Goal: Communication & Community: Ask a question

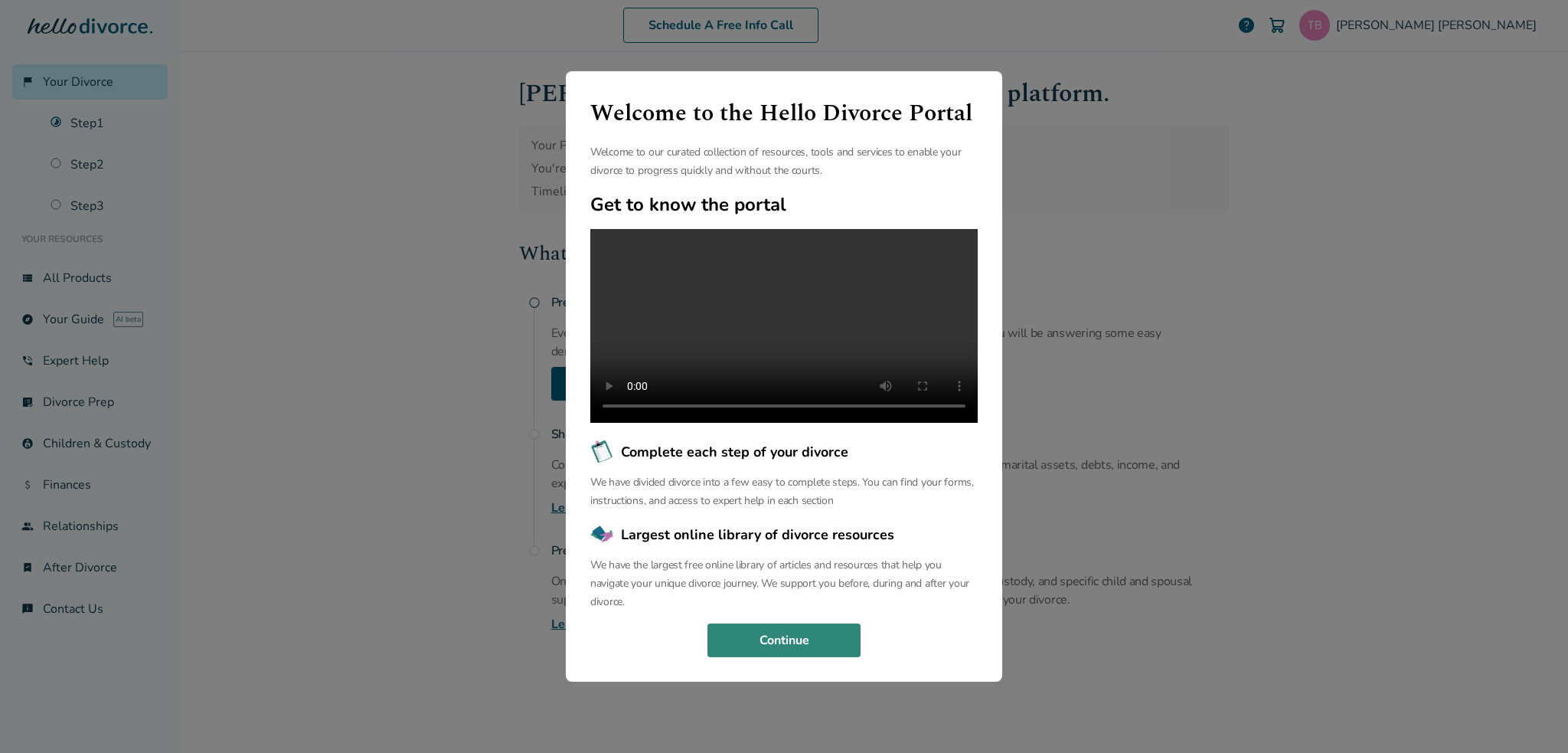
click at [796, 657] on button "Continue" at bounding box center [784, 640] width 154 height 34
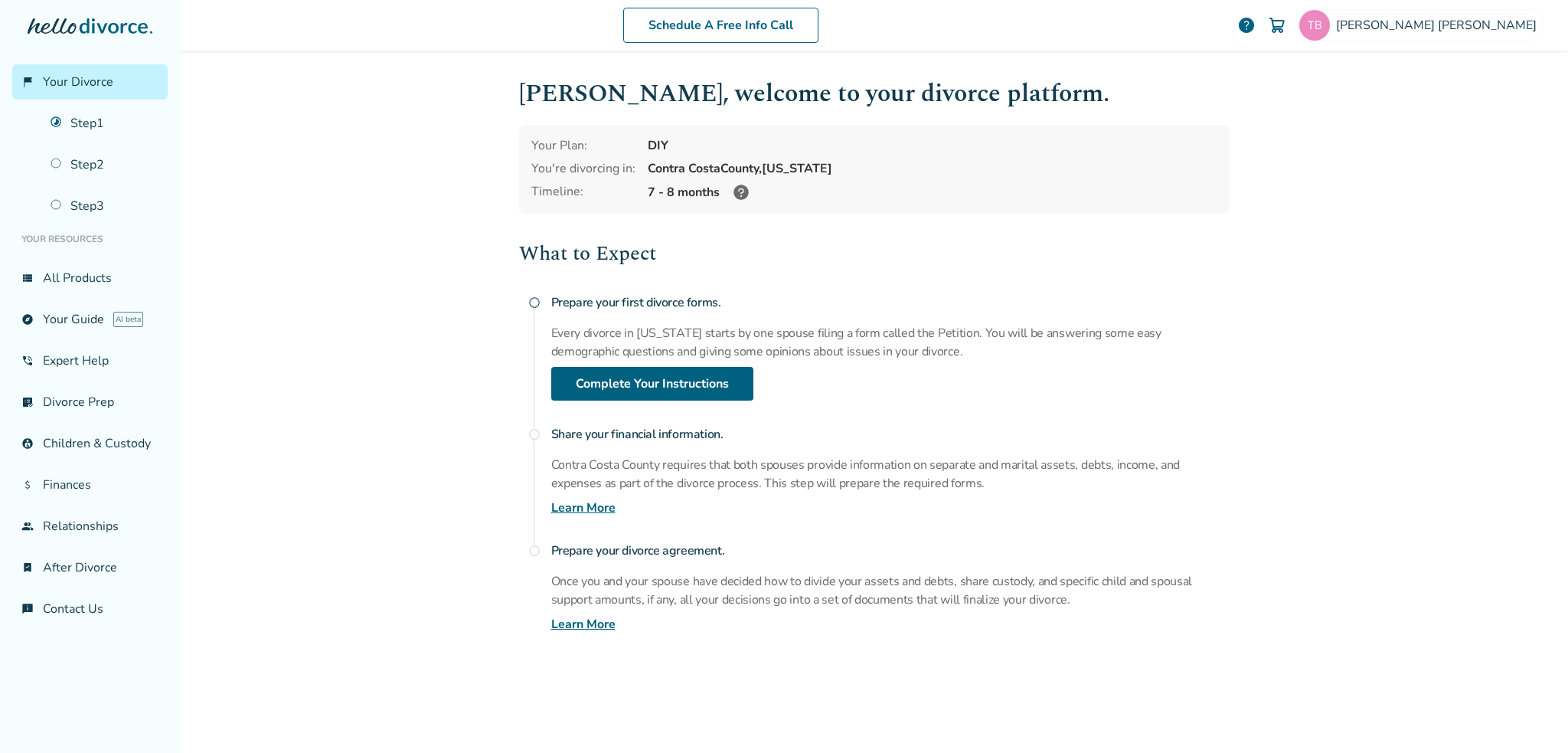
click at [529, 431] on span "radio_button_unchecked" at bounding box center [535, 434] width 12 height 12
click at [641, 376] on link "Complete Your Instructions" at bounding box center [652, 384] width 202 height 34
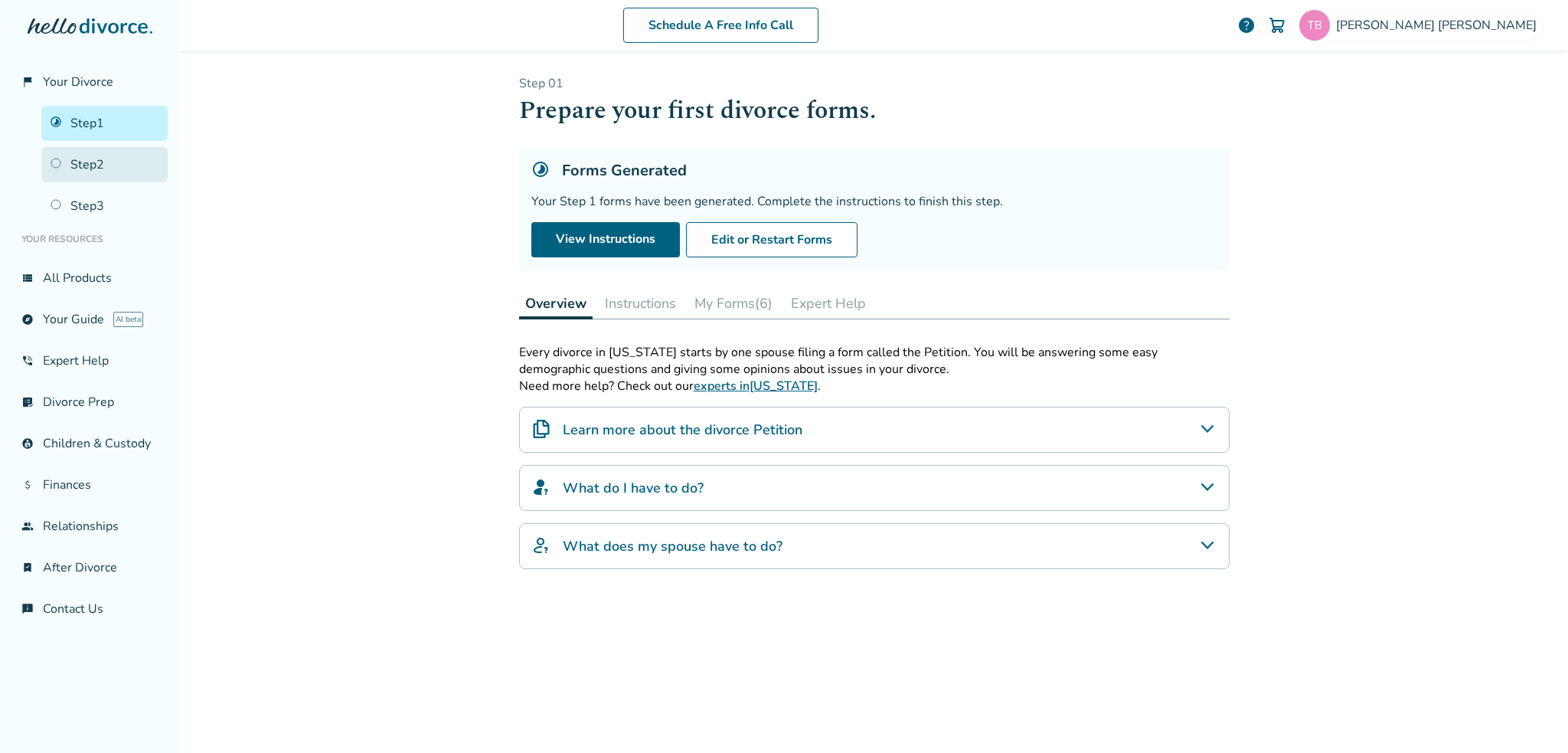
click at [101, 161] on link "Step 2" at bounding box center [104, 165] width 126 height 35
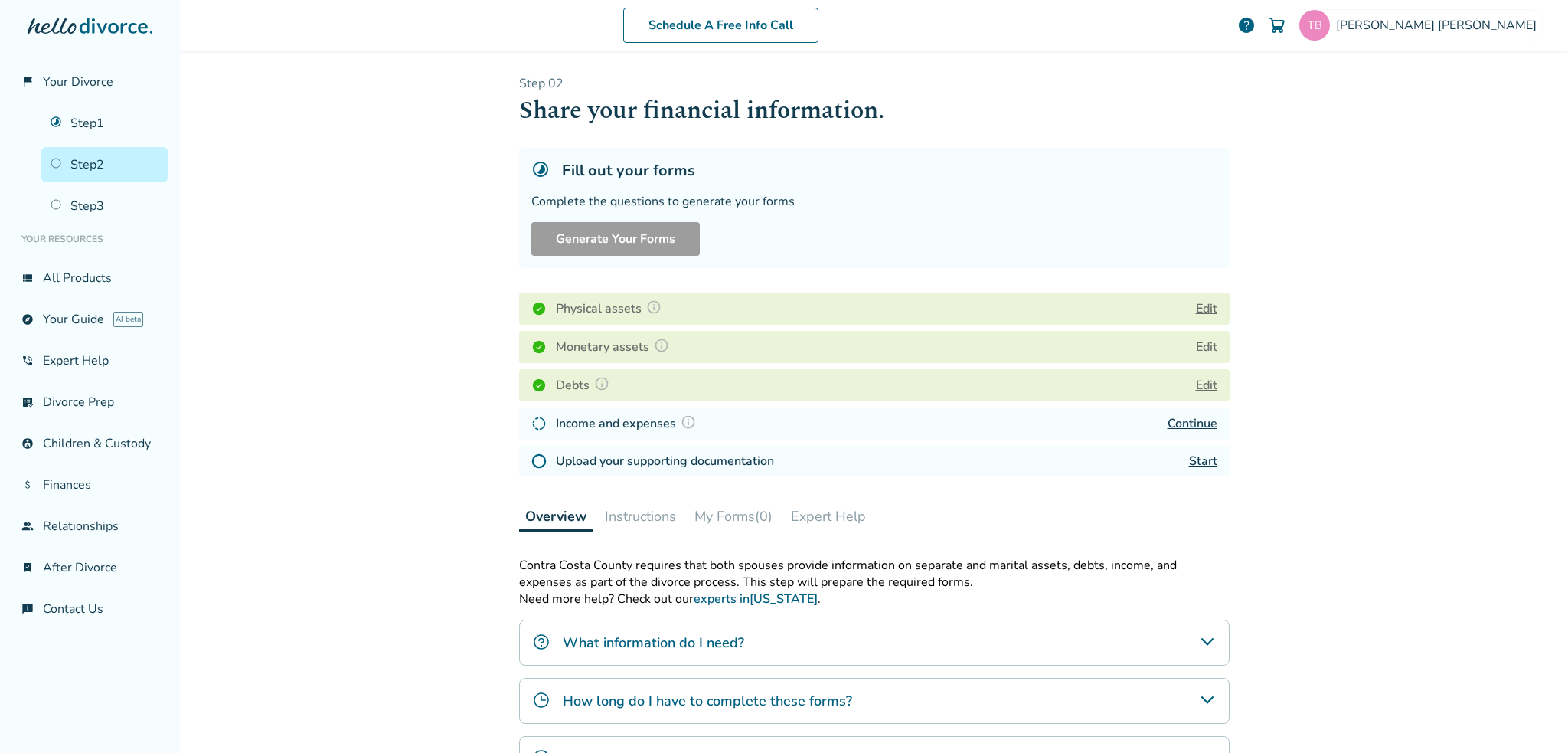
click at [1190, 420] on link "Continue" at bounding box center [1192, 423] width 49 height 17
click at [1200, 388] on button "Edit" at bounding box center [1206, 385] width 21 height 19
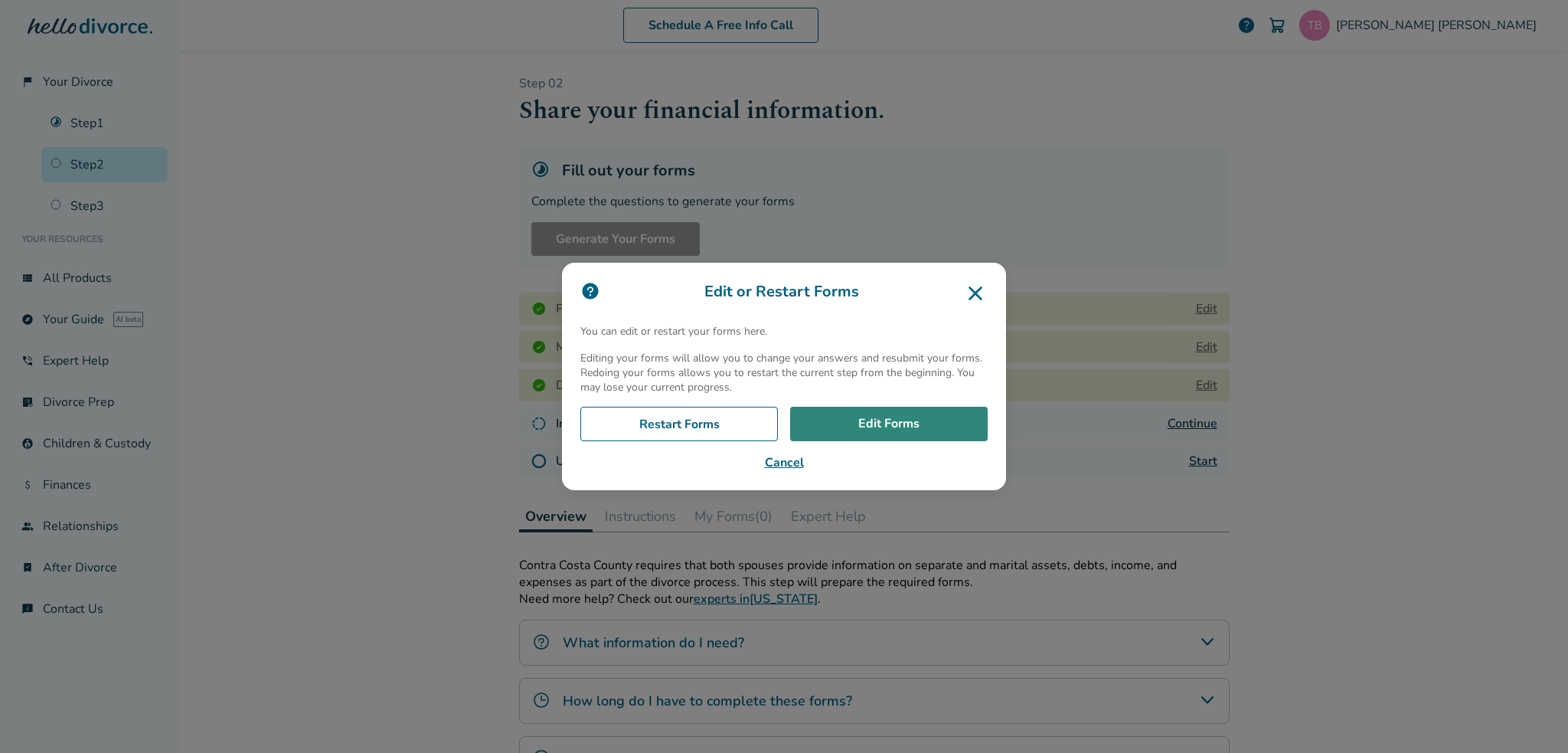
click at [880, 425] on link "Edit Forms" at bounding box center [889, 425] width 198 height 35
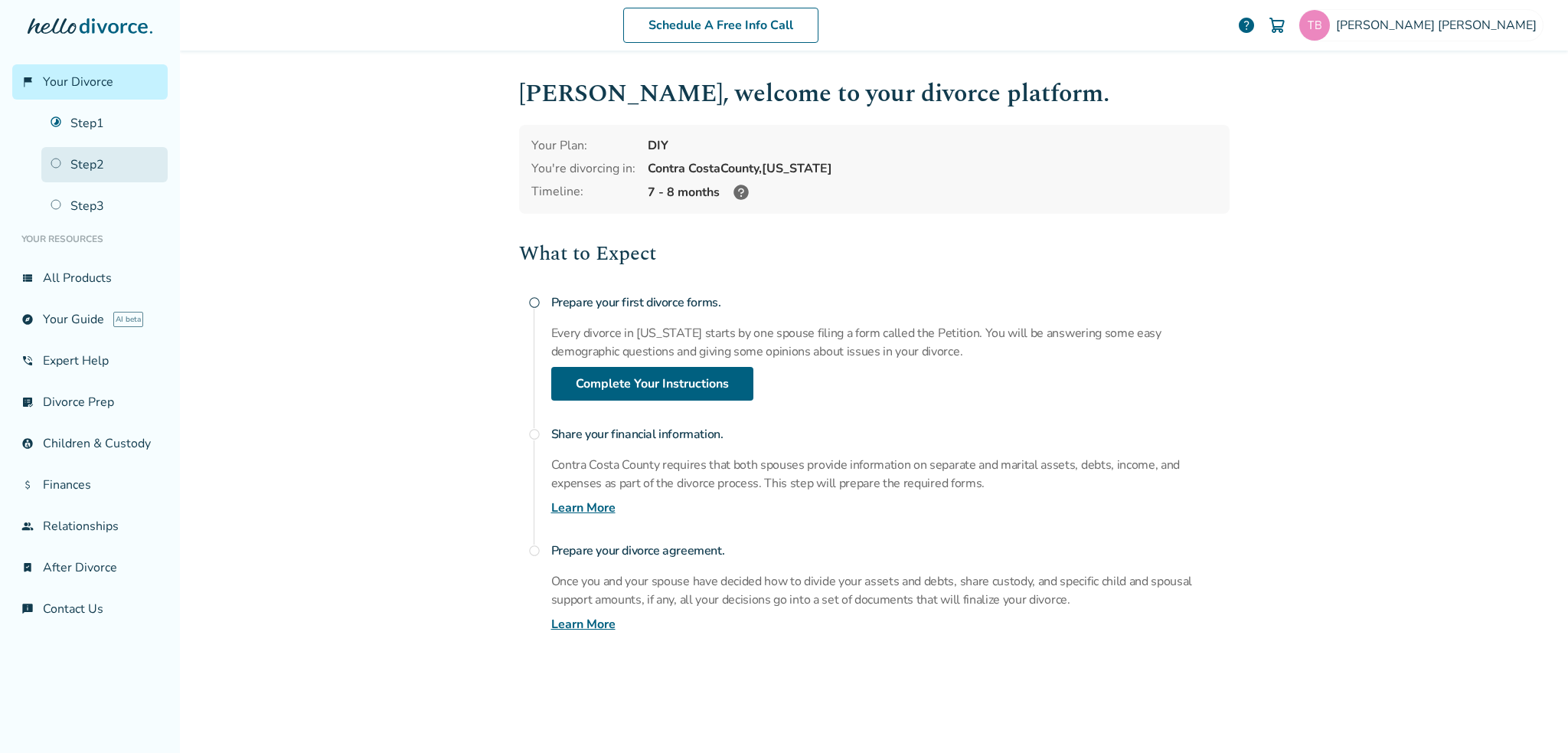
click at [98, 159] on link "Step 2" at bounding box center [104, 165] width 126 height 35
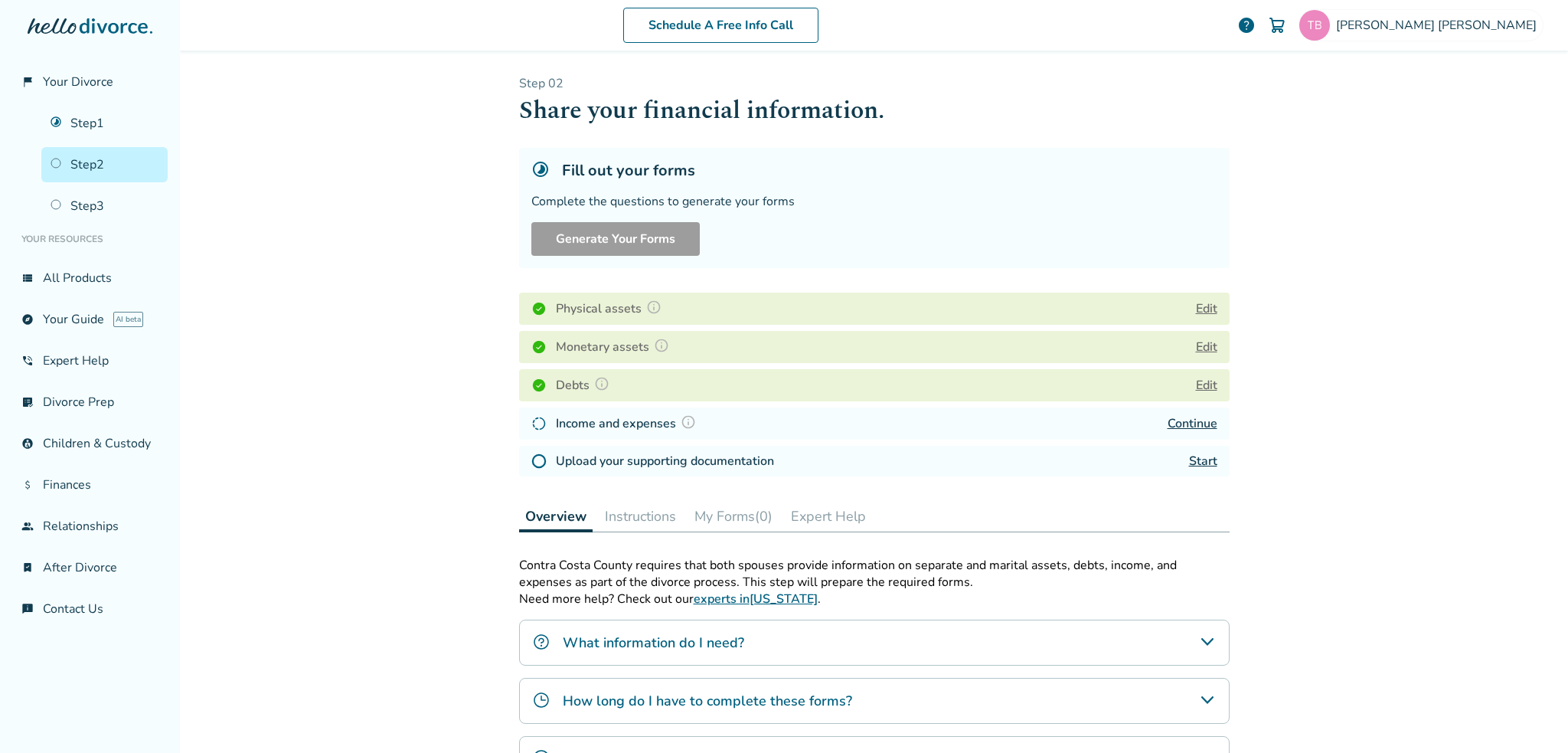
click at [1189, 425] on link "Continue" at bounding box center [1192, 423] width 49 height 17
click at [1190, 422] on link "Continue" at bounding box center [1192, 423] width 49 height 17
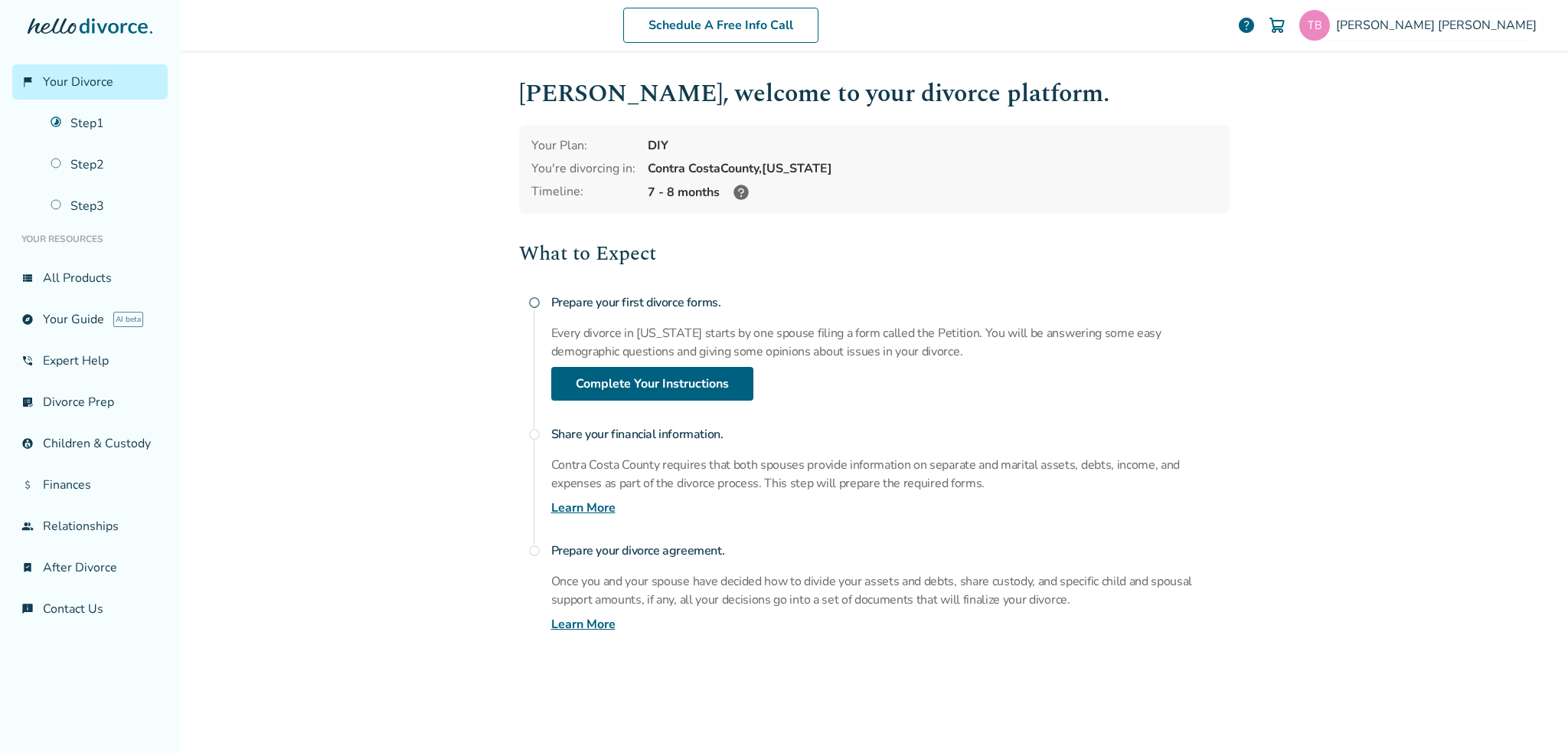
click at [529, 300] on span "radio_button_unchecked" at bounding box center [535, 303] width 12 height 12
click at [87, 158] on link "Step 2" at bounding box center [104, 165] width 126 height 35
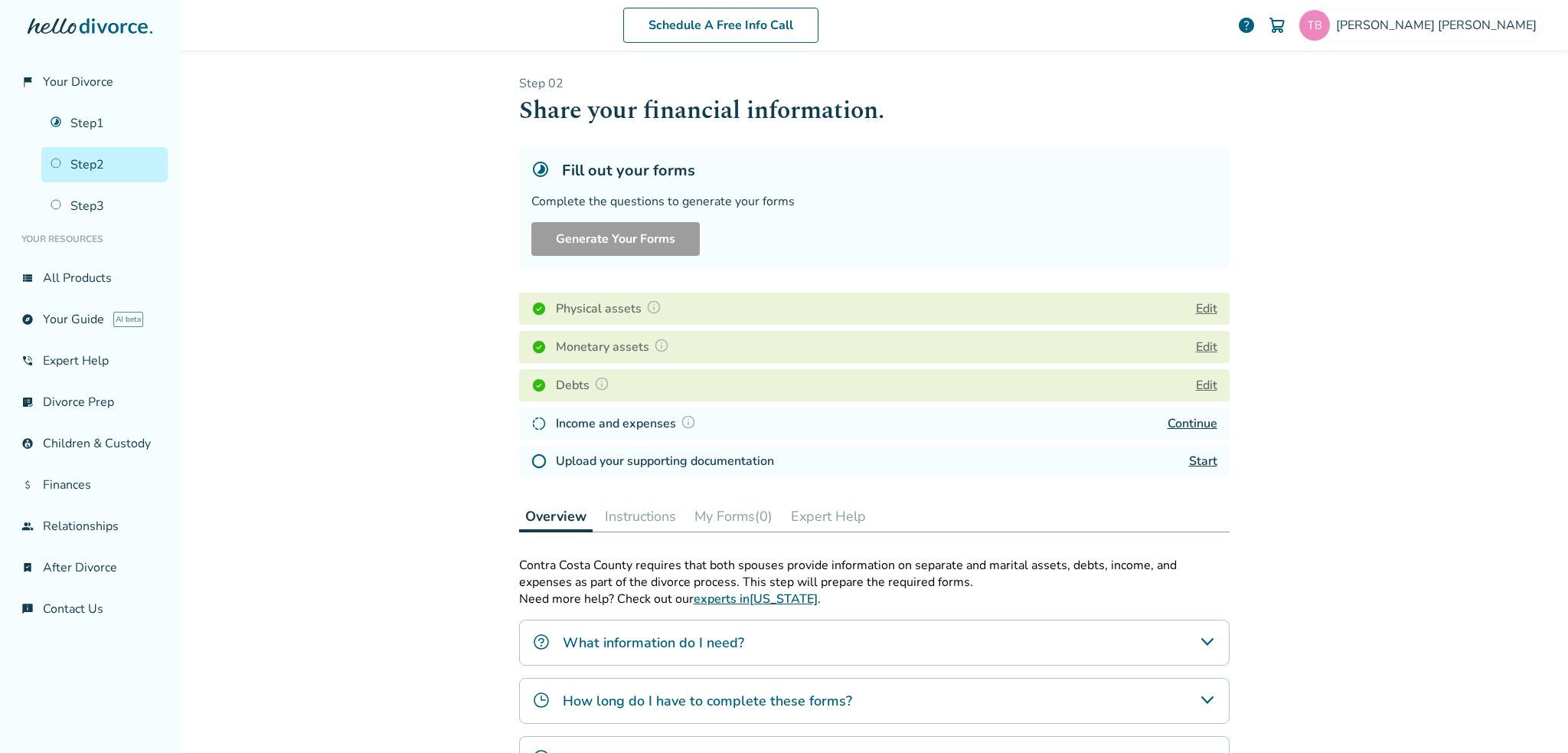
click at [1183, 418] on link "Continue" at bounding box center [1192, 423] width 49 height 17
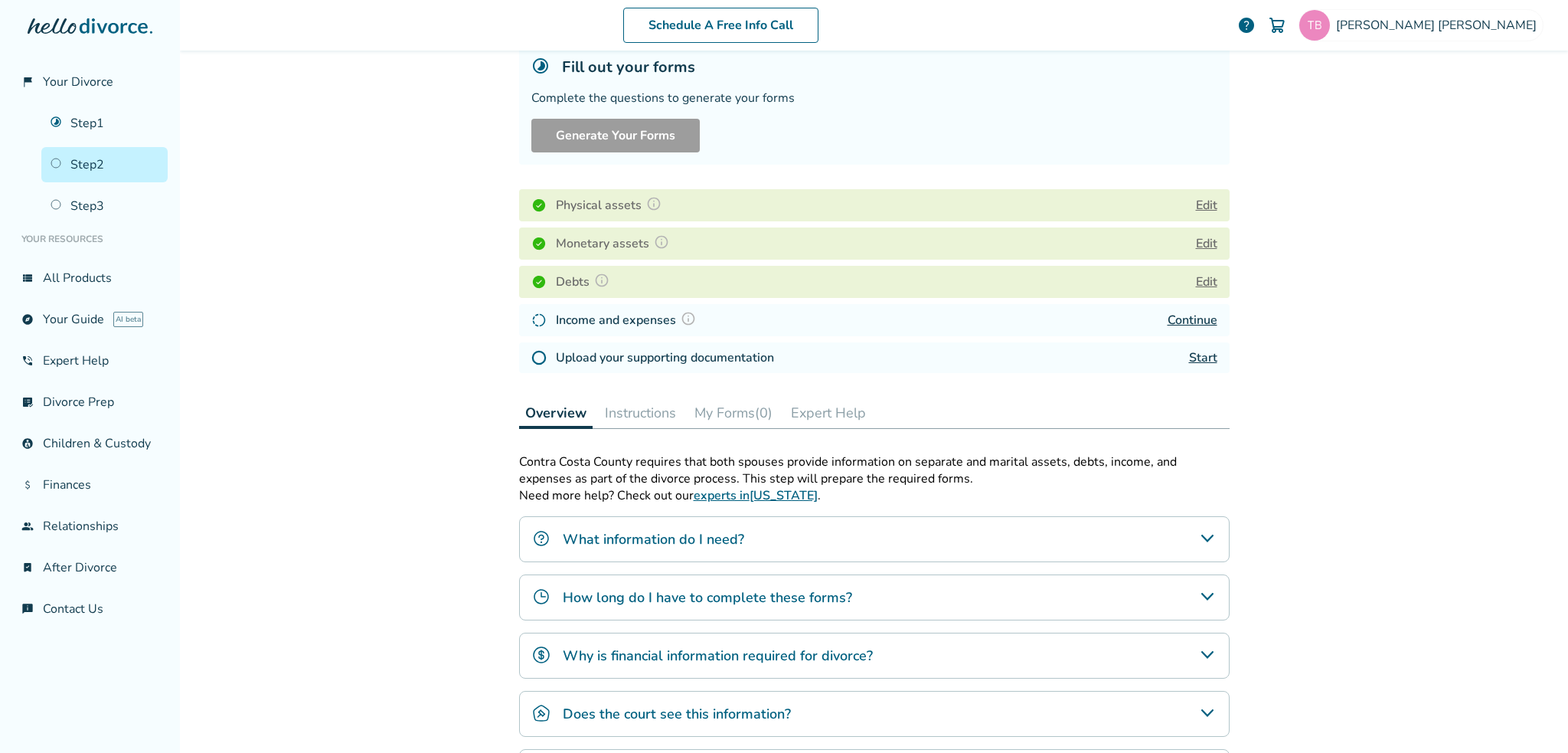
scroll to position [287, 0]
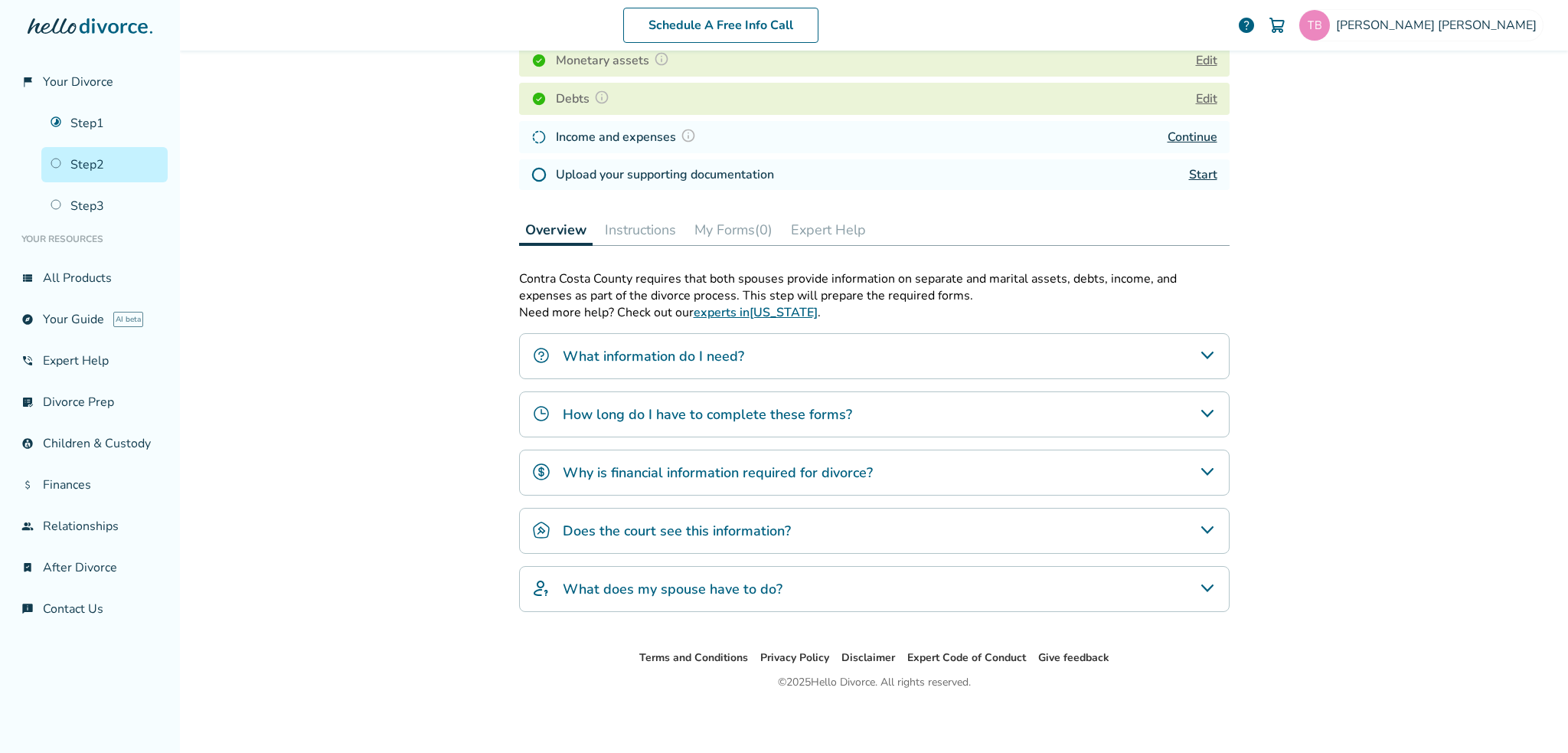
click at [1206, 413] on icon "How long do I have to complete these forms?" at bounding box center [1207, 413] width 19 height 19
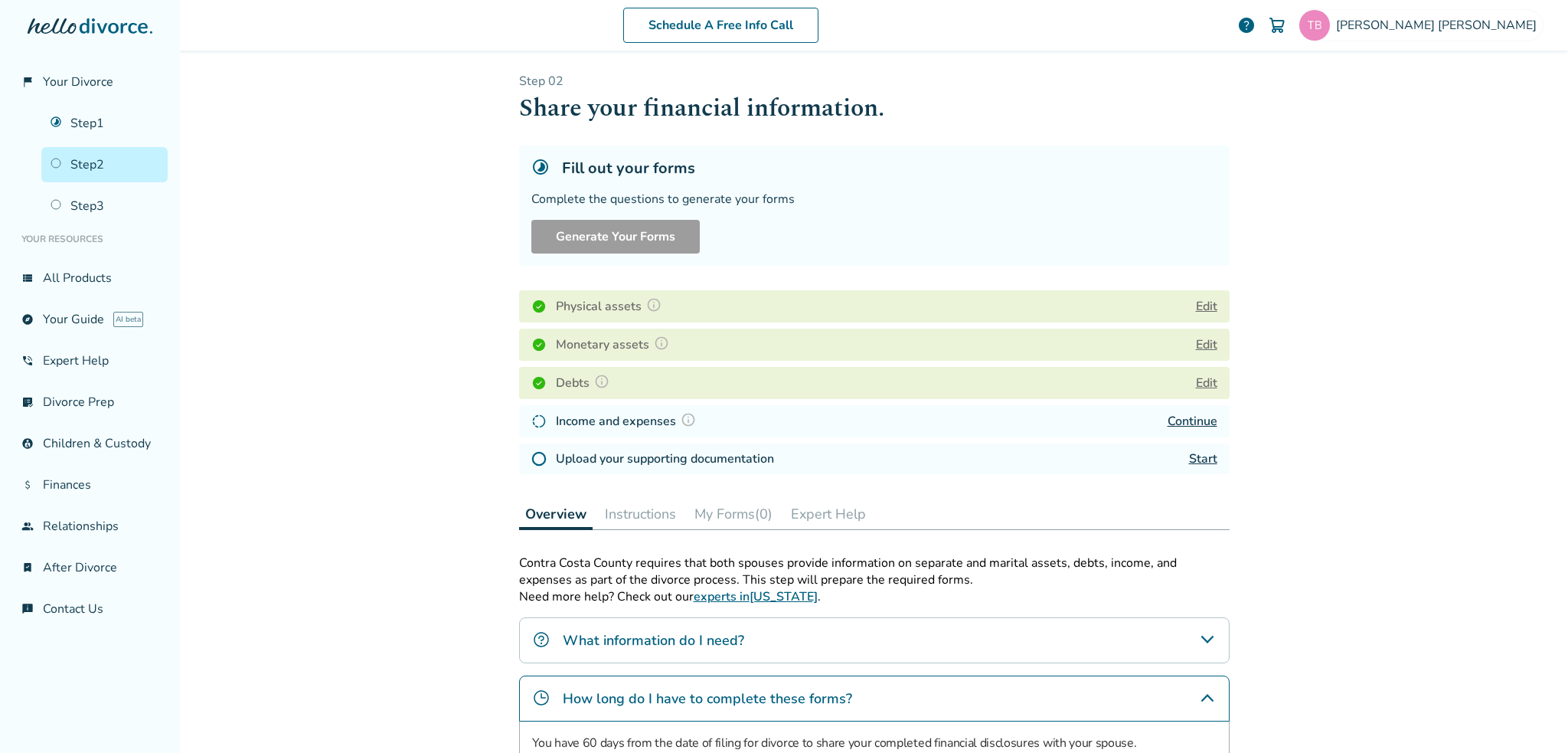
scroll to position [0, 0]
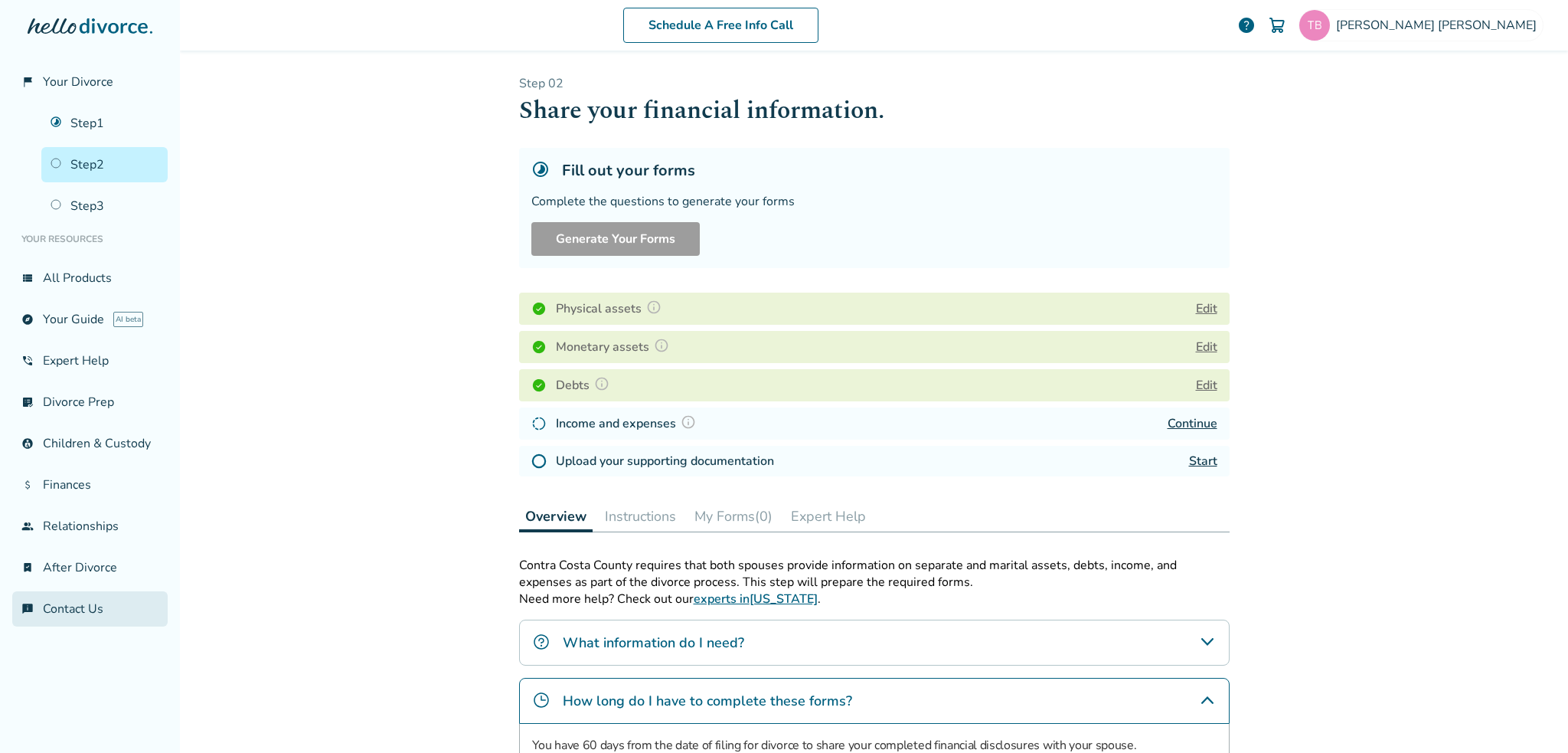
click at [78, 606] on link "chat_info Contact Us" at bounding box center [90, 609] width 155 height 35
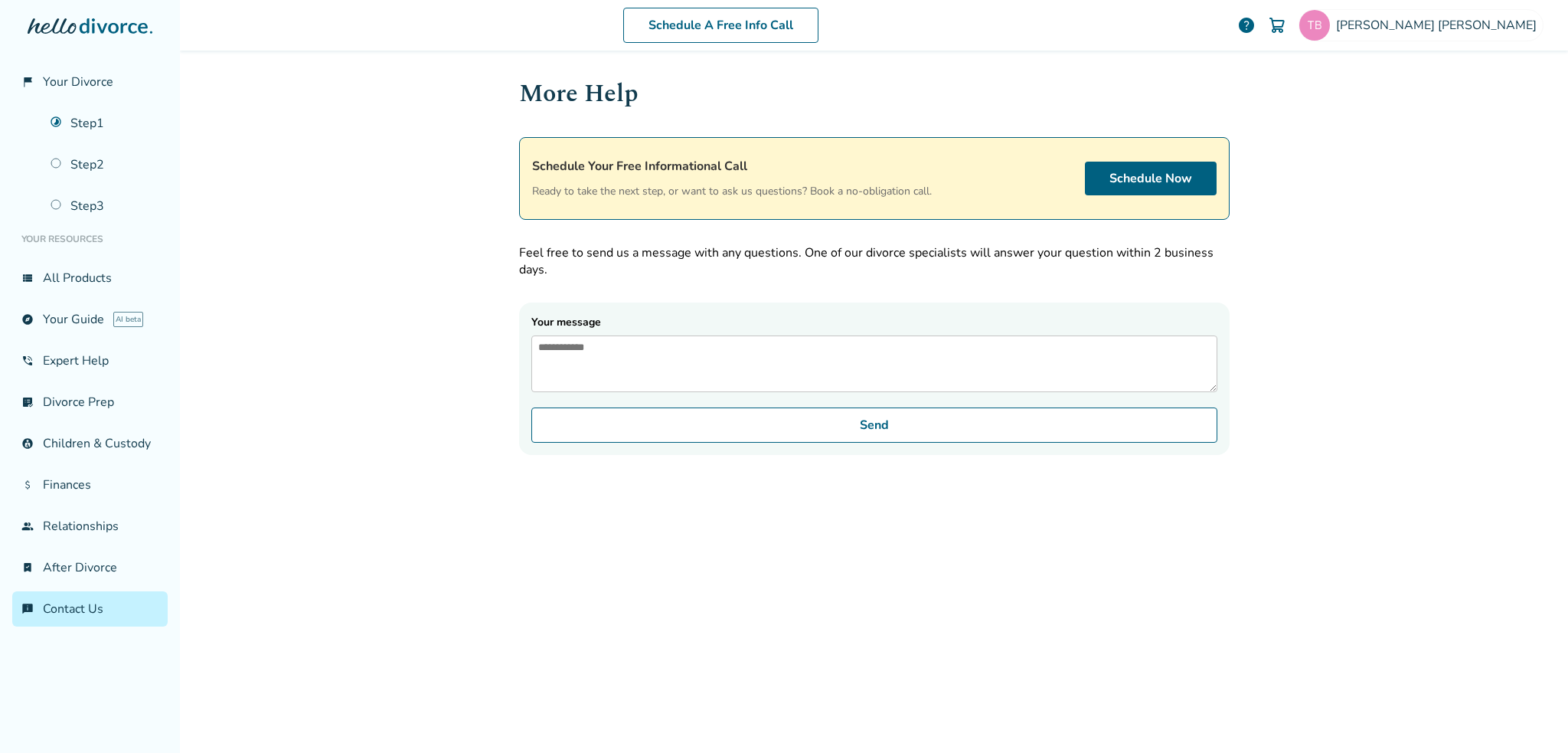
click at [618, 355] on textarea "Your message" at bounding box center [874, 364] width 686 height 56
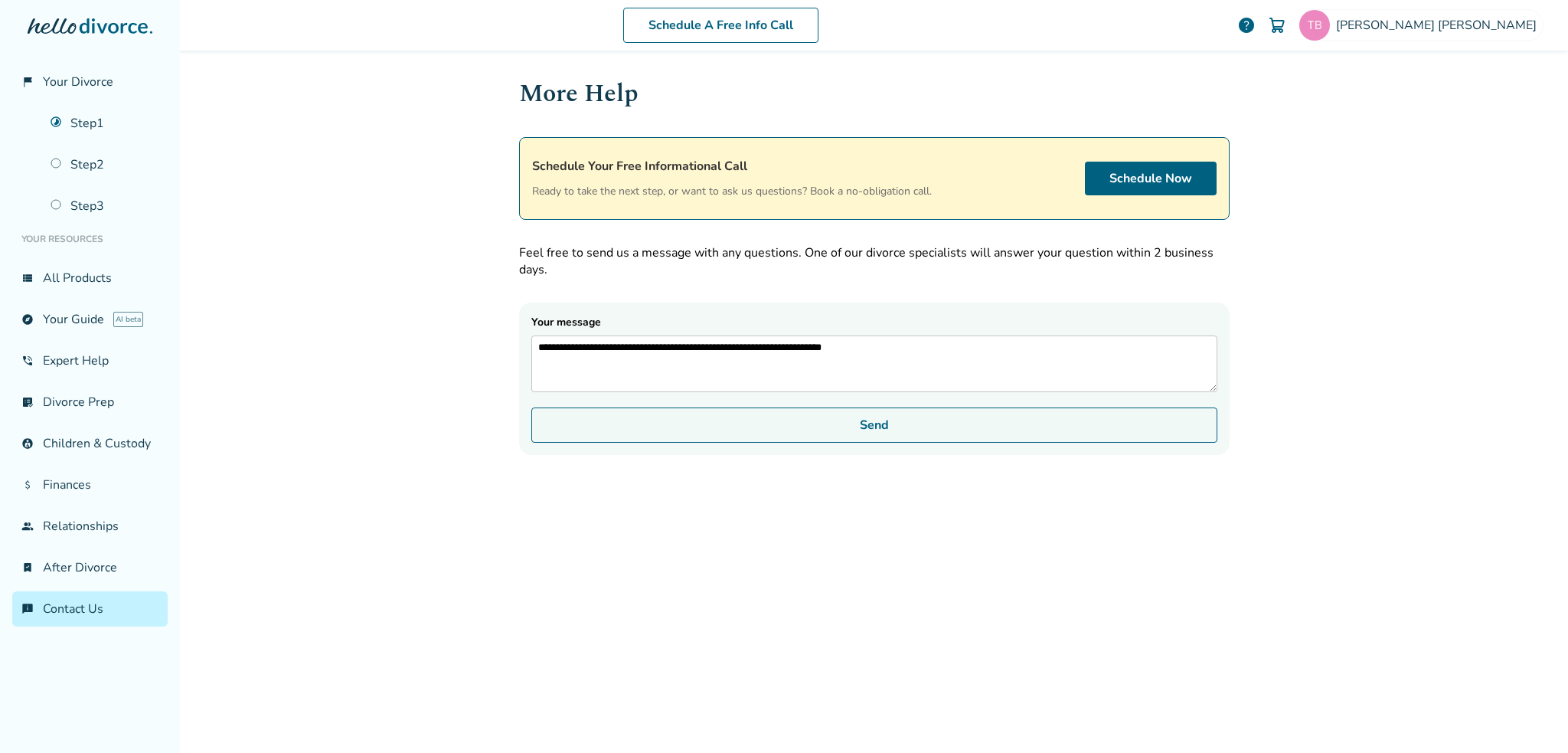
type textarea "**********"
click at [842, 438] on button "Send" at bounding box center [874, 425] width 686 height 35
click at [849, 438] on button "Send" at bounding box center [874, 425] width 686 height 35
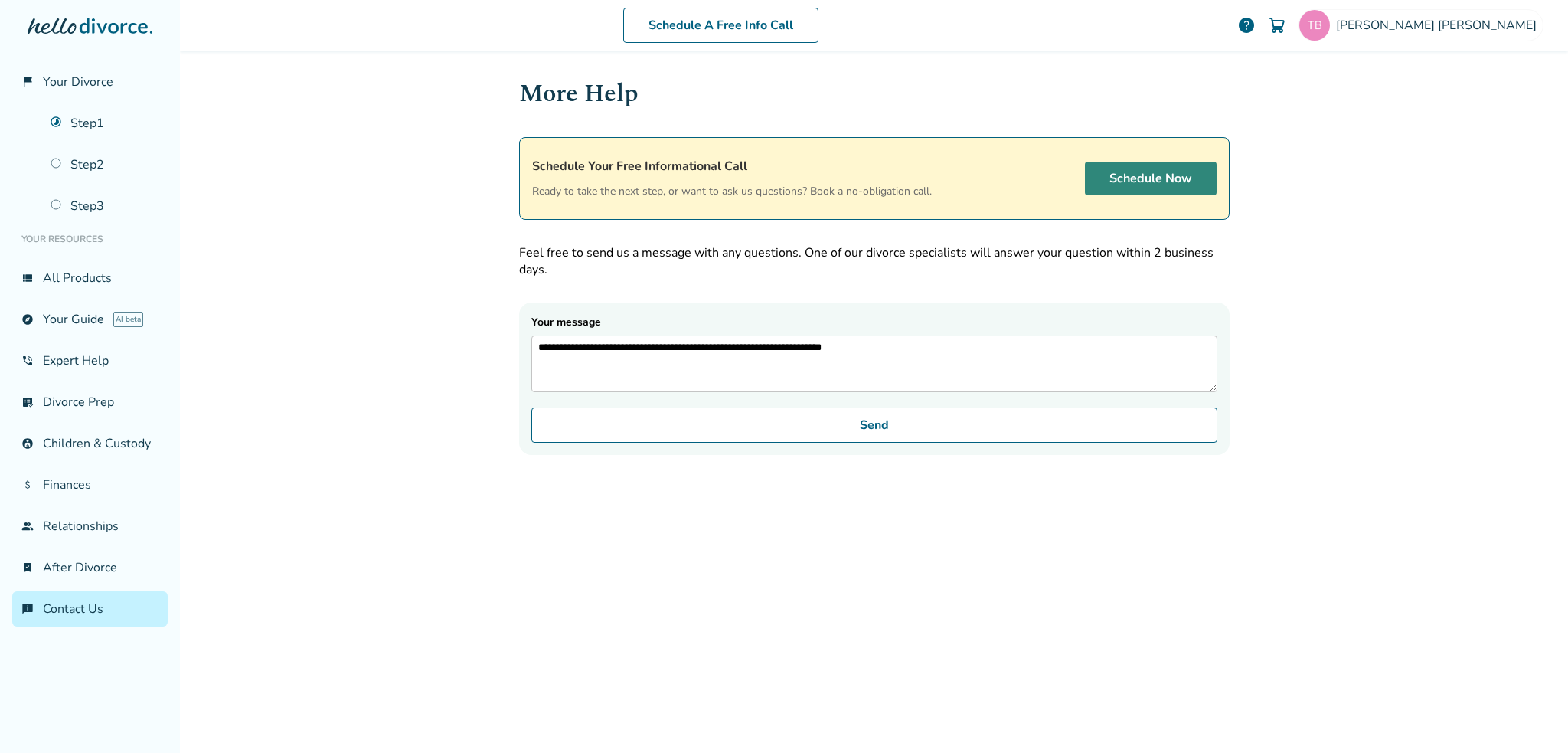
click at [1144, 182] on link "Schedule Now" at bounding box center [1150, 178] width 131 height 34
